Goal: Information Seeking & Learning: Learn about a topic

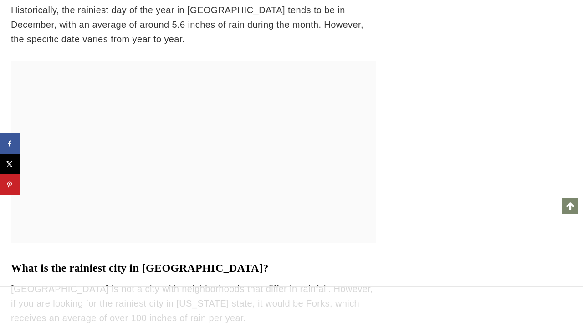
scroll to position [11842, 0]
